Goal: Information Seeking & Learning: Understand process/instructions

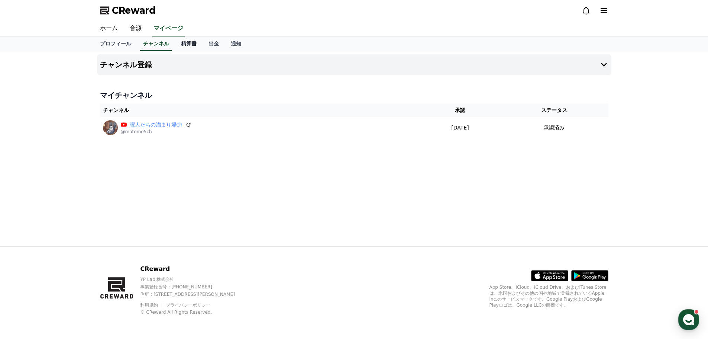
click at [175, 39] on link "精算書" at bounding box center [189, 44] width 28 height 14
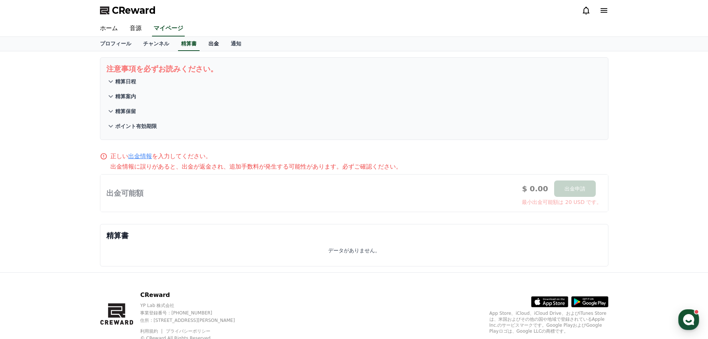
click at [203, 43] on link "出金" at bounding box center [214, 44] width 22 height 14
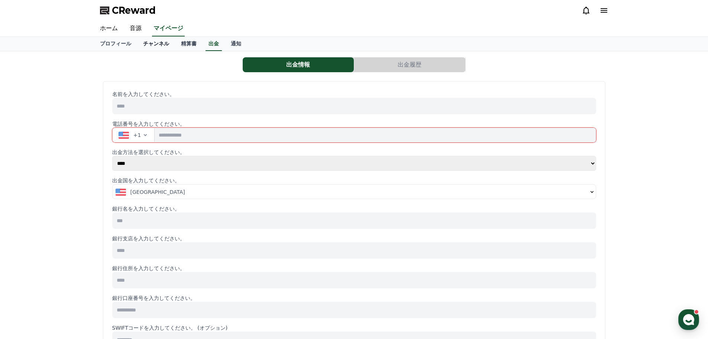
click at [143, 41] on link "チャンネル" at bounding box center [156, 44] width 38 height 14
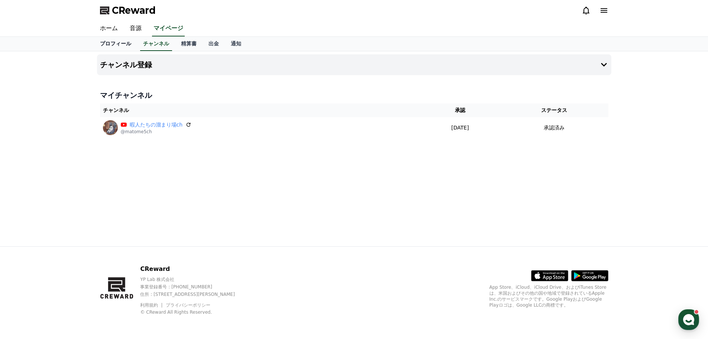
click at [115, 42] on link "プロフィール" at bounding box center [115, 44] width 43 height 14
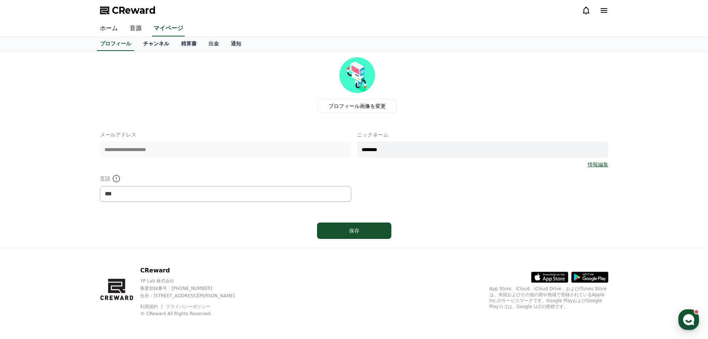
click at [140, 42] on link "チャンネル" at bounding box center [156, 44] width 38 height 14
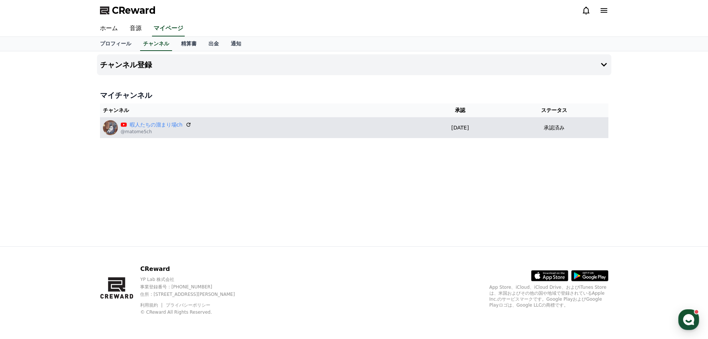
drag, startPoint x: 138, startPoint y: 134, endPoint x: 142, endPoint y: 133, distance: 3.7
click at [138, 134] on p "@matome5ch" at bounding box center [156, 132] width 71 height 6
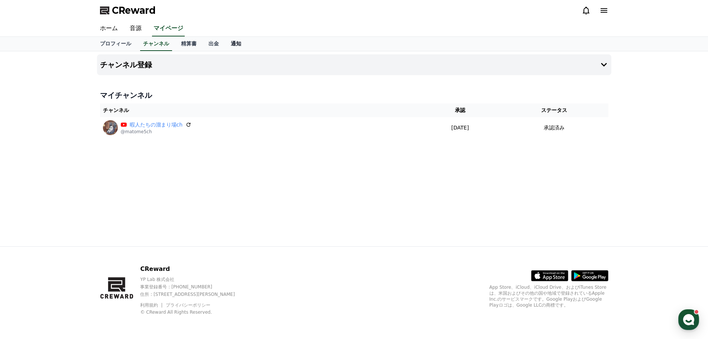
click at [225, 45] on link "通知" at bounding box center [236, 44] width 22 height 14
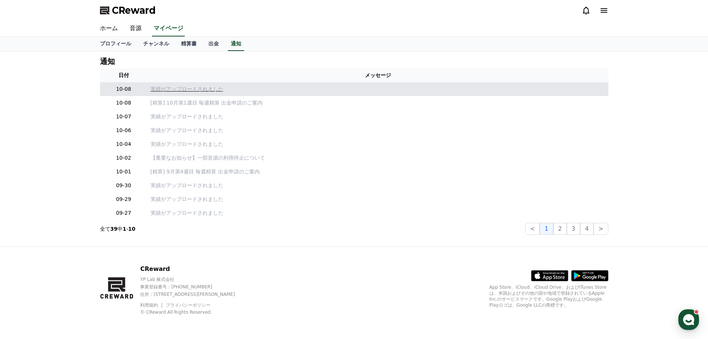
click at [183, 88] on p "実績がアップロードされました" at bounding box center [378, 89] width 455 height 8
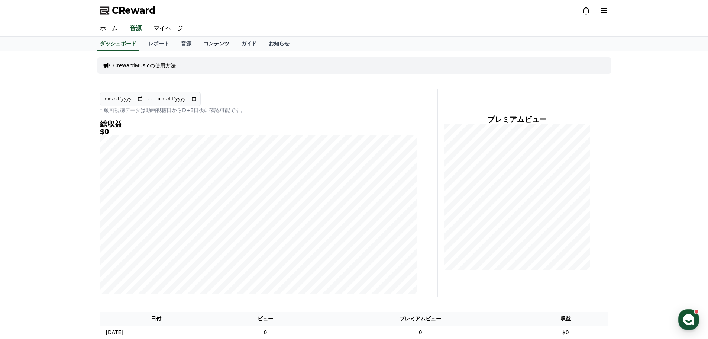
click at [197, 44] on link "コンテンツ" at bounding box center [216, 44] width 38 height 14
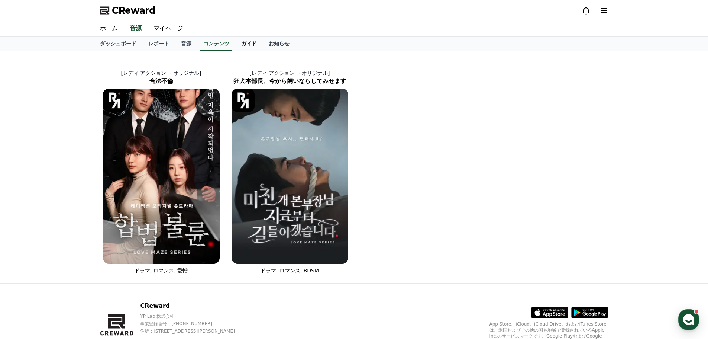
click at [235, 42] on link "ガイド" at bounding box center [249, 44] width 28 height 14
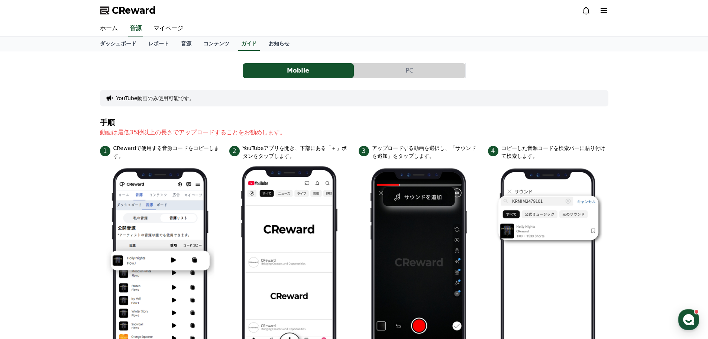
click at [215, 47] on div "ダッシュボード レポート 音源 コンテンツ ガイド お知らせ" at bounding box center [354, 44] width 520 height 14
click at [200, 43] on link "コンテンツ" at bounding box center [216, 44] width 38 height 14
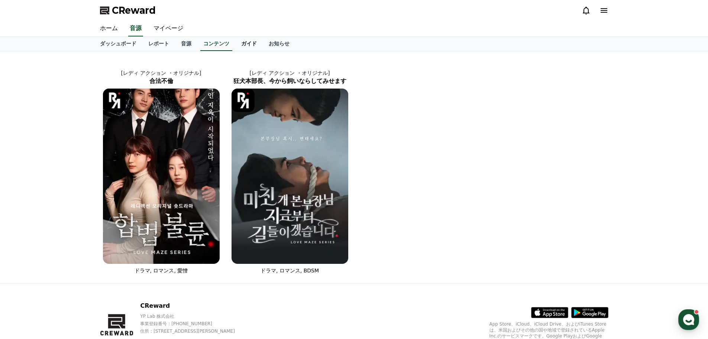
click at [235, 43] on link "ガイド" at bounding box center [249, 44] width 28 height 14
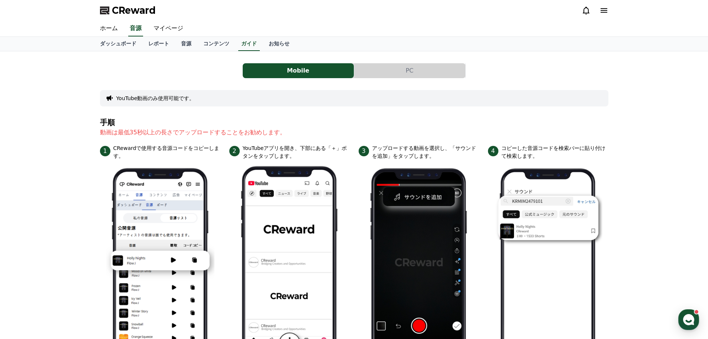
click at [417, 70] on button "PC" at bounding box center [409, 70] width 111 height 15
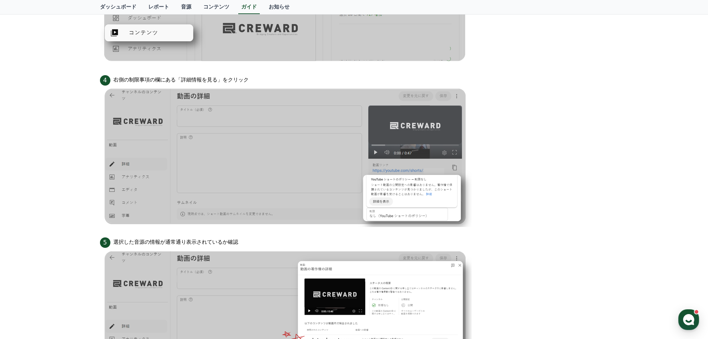
scroll to position [686, 0]
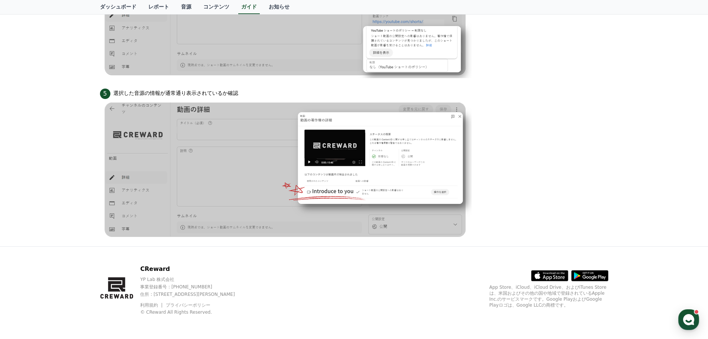
drag, startPoint x: 50, startPoint y: 119, endPoint x: 74, endPoint y: 101, distance: 29.6
drag, startPoint x: 55, startPoint y: 58, endPoint x: 98, endPoint y: 14, distance: 60.7
